Goal: Task Accomplishment & Management: Use online tool/utility

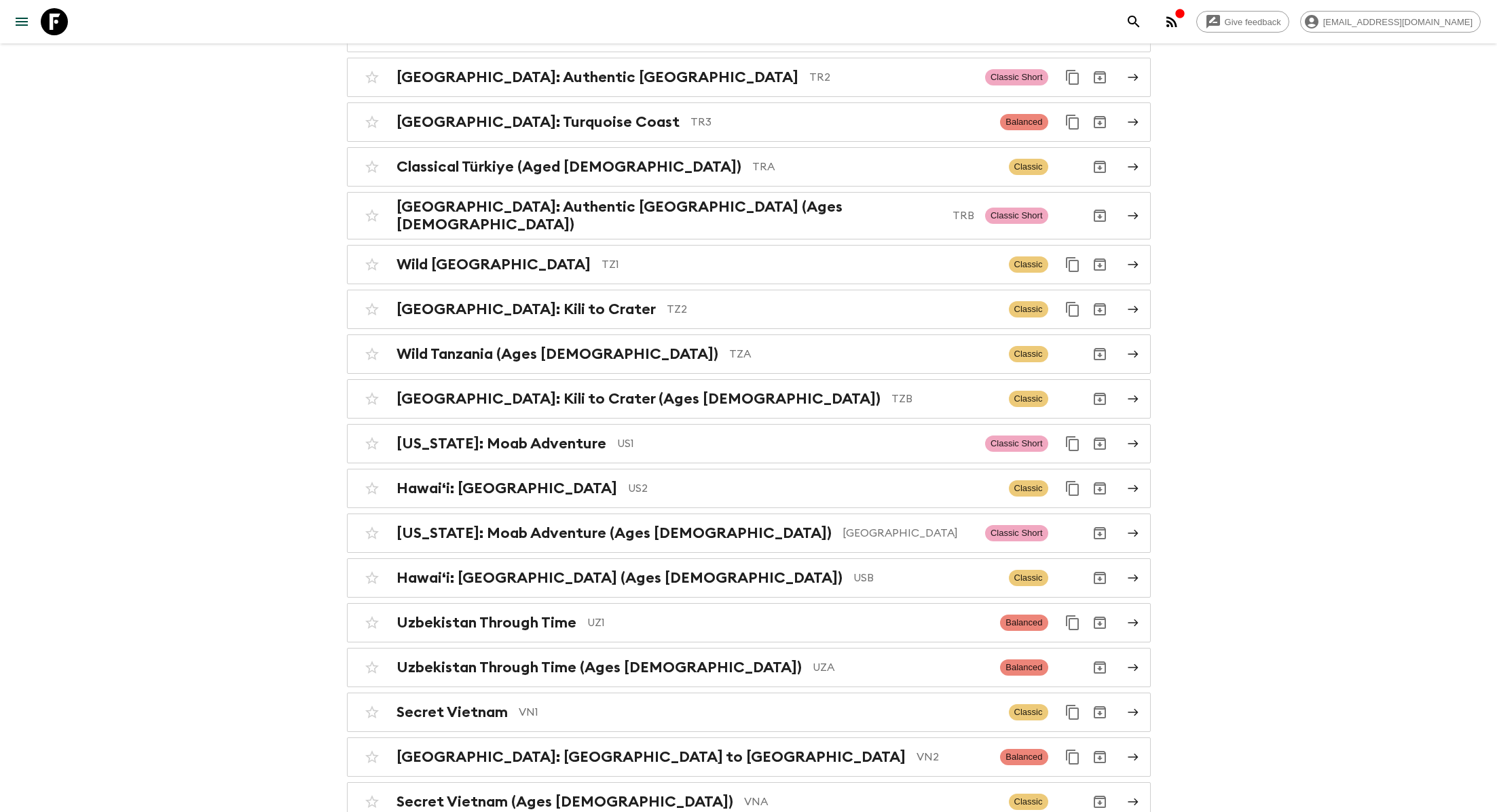
scroll to position [5839, 0]
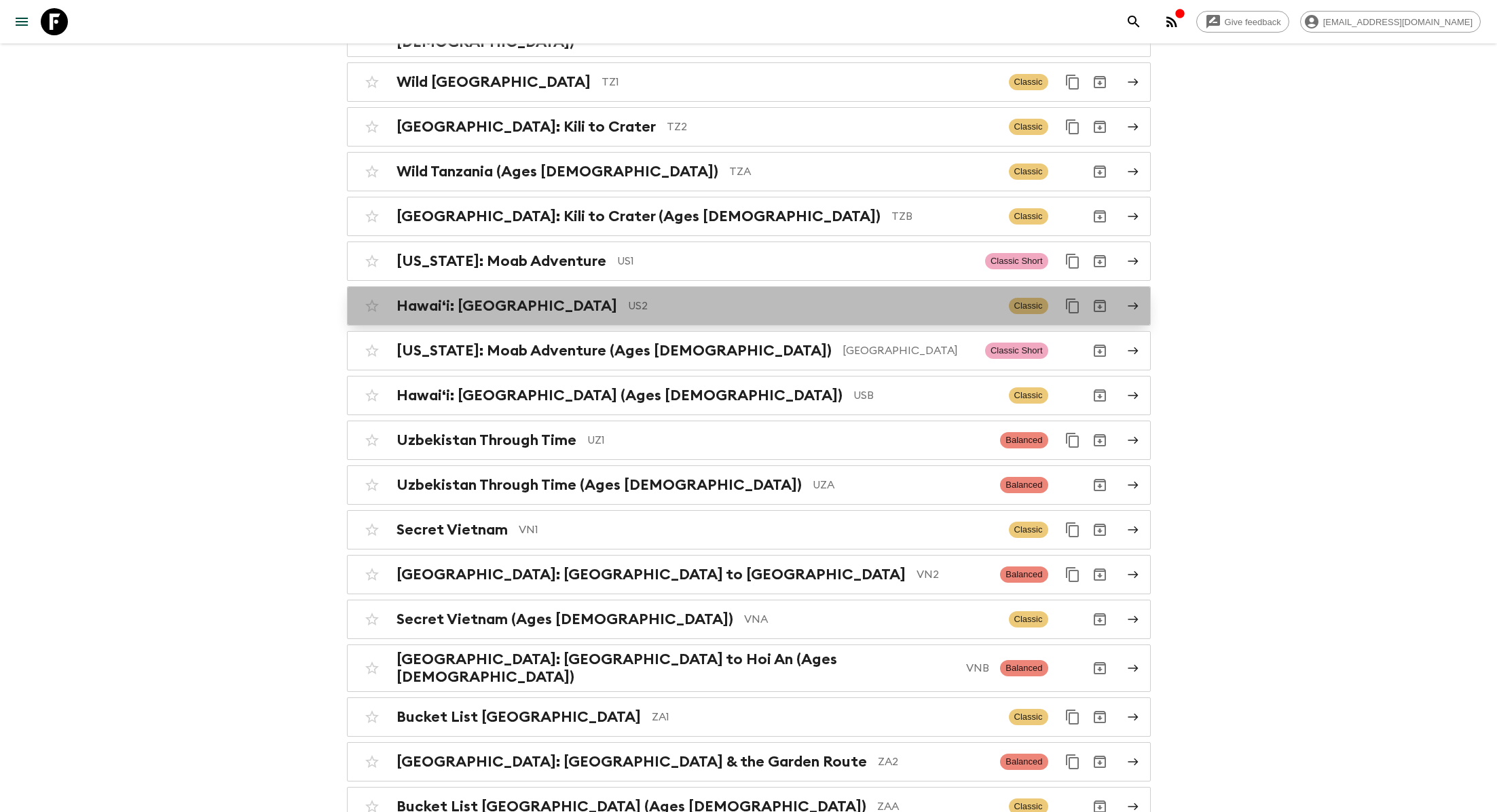
click at [628, 298] on p "US2" at bounding box center [812, 306] width 370 height 16
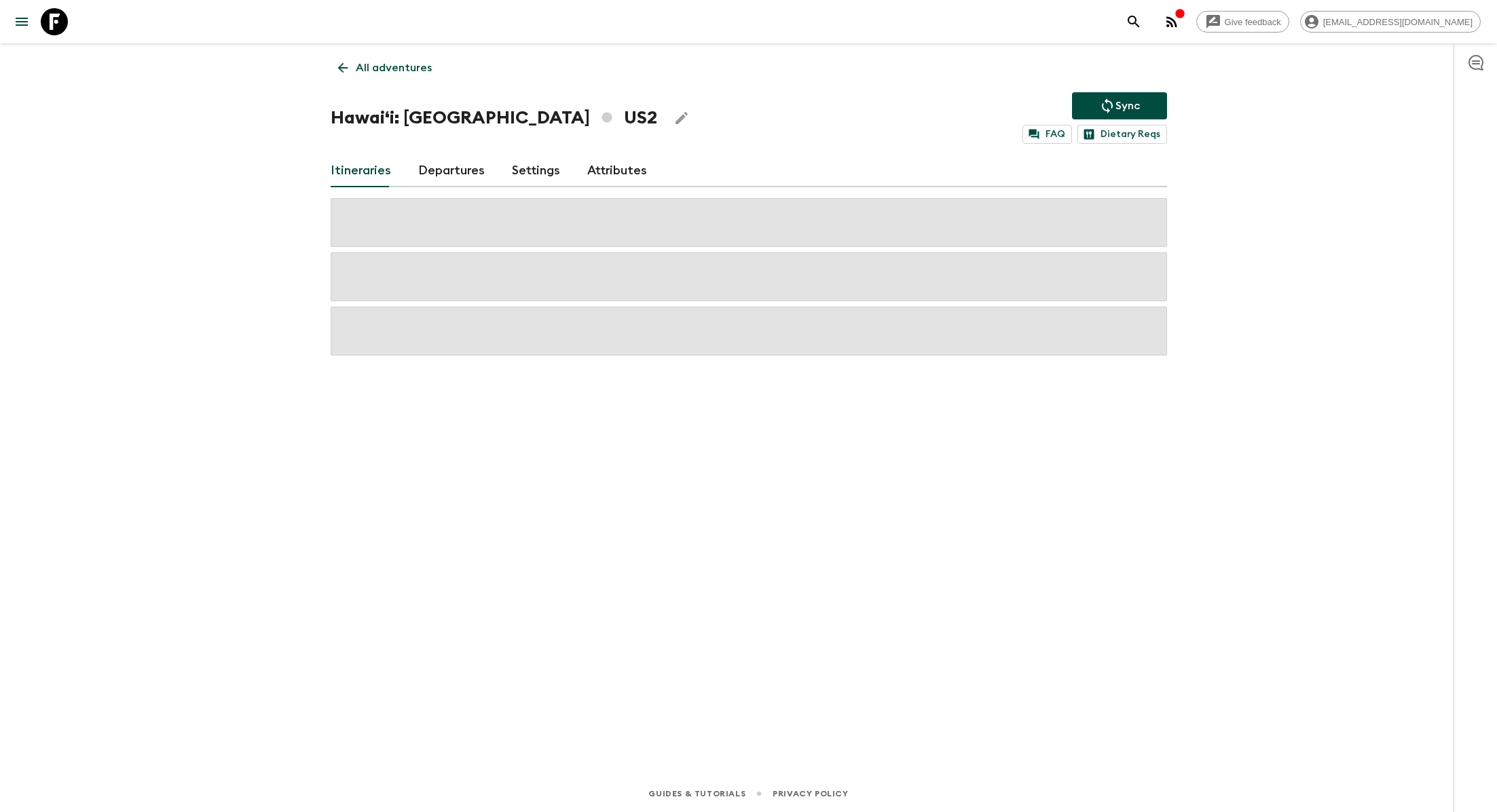
click at [612, 169] on link "Attributes" at bounding box center [617, 171] width 60 height 33
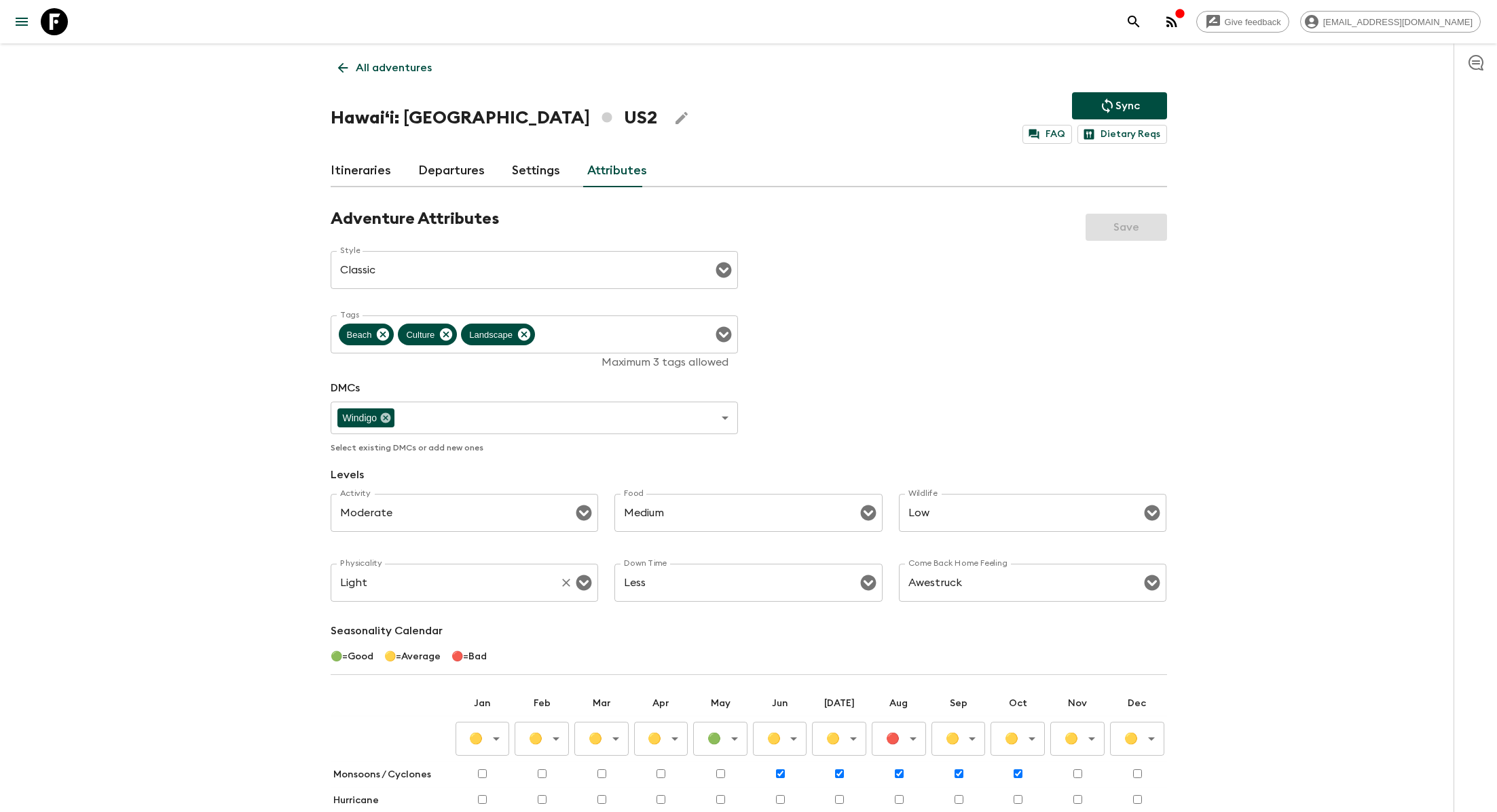
click at [516, 586] on input "Light" at bounding box center [446, 582] width 218 height 26
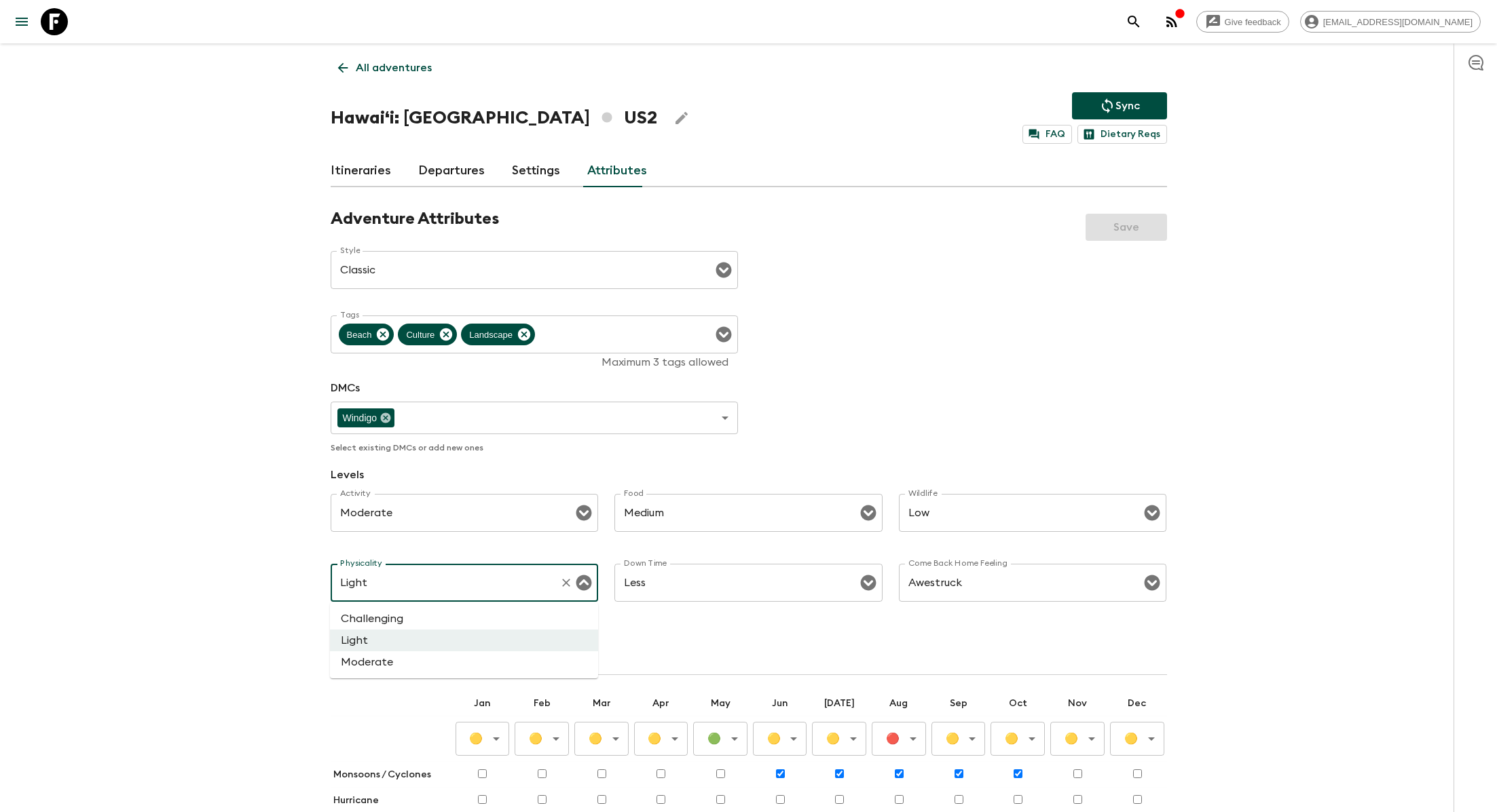
click at [464, 666] on li "Moderate" at bounding box center [464, 662] width 268 height 22
click at [584, 587] on icon "Open" at bounding box center [584, 583] width 16 height 16
click at [510, 638] on li "Light" at bounding box center [464, 640] width 268 height 22
type input "Light"
click at [740, 349] on div "Adventure Attributes Save Style Classic Style ​ Tags Beach Culture Landscape Ta…" at bounding box center [748, 572] width 836 height 726
